Goal: Information Seeking & Learning: Learn about a topic

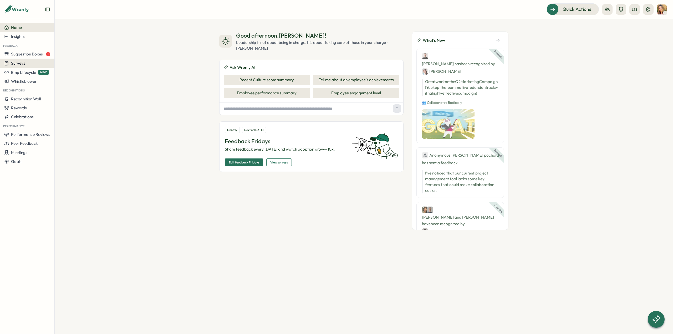
click at [46, 62] on div "Surveys" at bounding box center [27, 63] width 46 height 5
click at [66, 54] on div "Insights" at bounding box center [75, 53] width 39 height 6
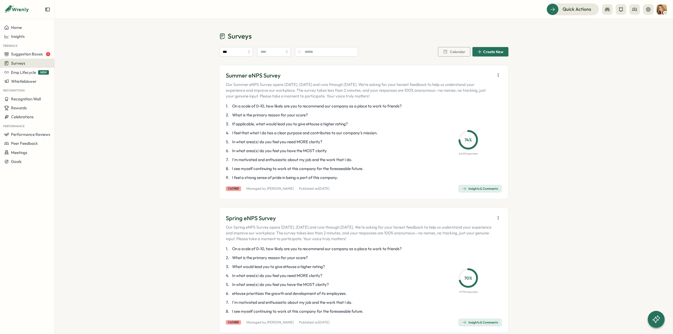
click at [472, 186] on span "Insights & Comments" at bounding box center [480, 188] width 36 height 7
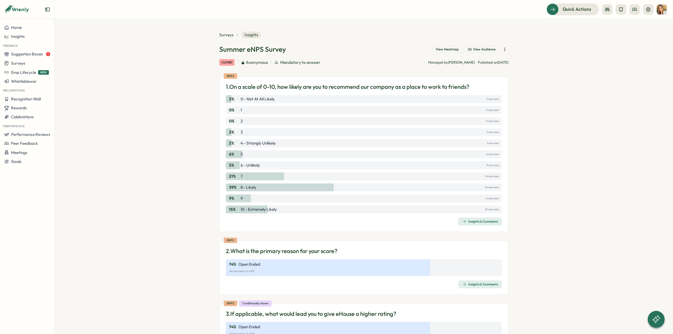
click at [494, 223] on div "Insights & Comments" at bounding box center [480, 222] width 36 height 4
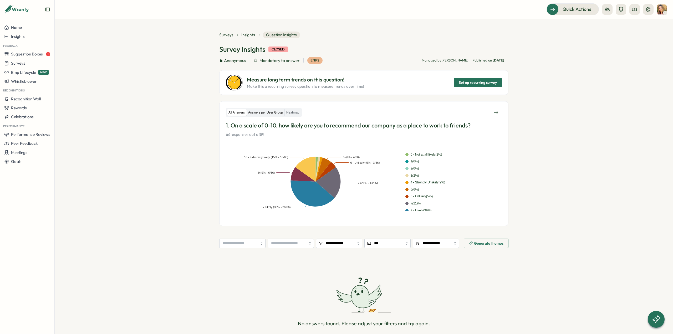
click at [257, 115] on label "Answers per User Group" at bounding box center [266, 112] width 38 height 7
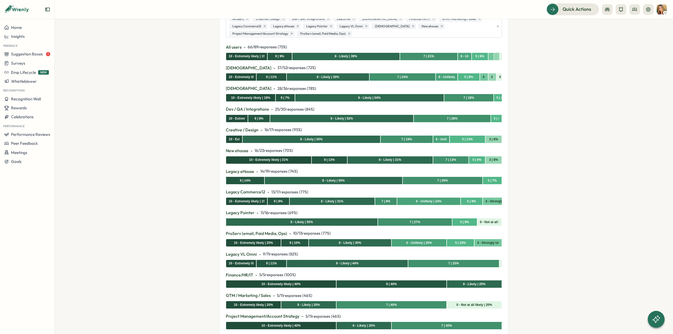
scroll to position [184, 0]
